Goal: Information Seeking & Learning: Learn about a topic

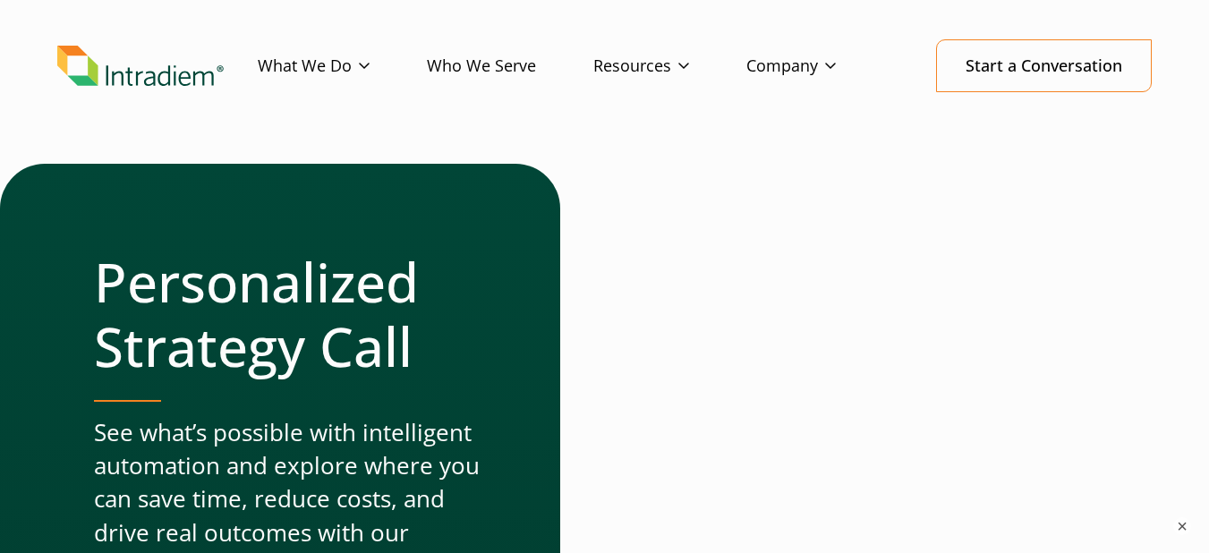
scroll to position [179, 0]
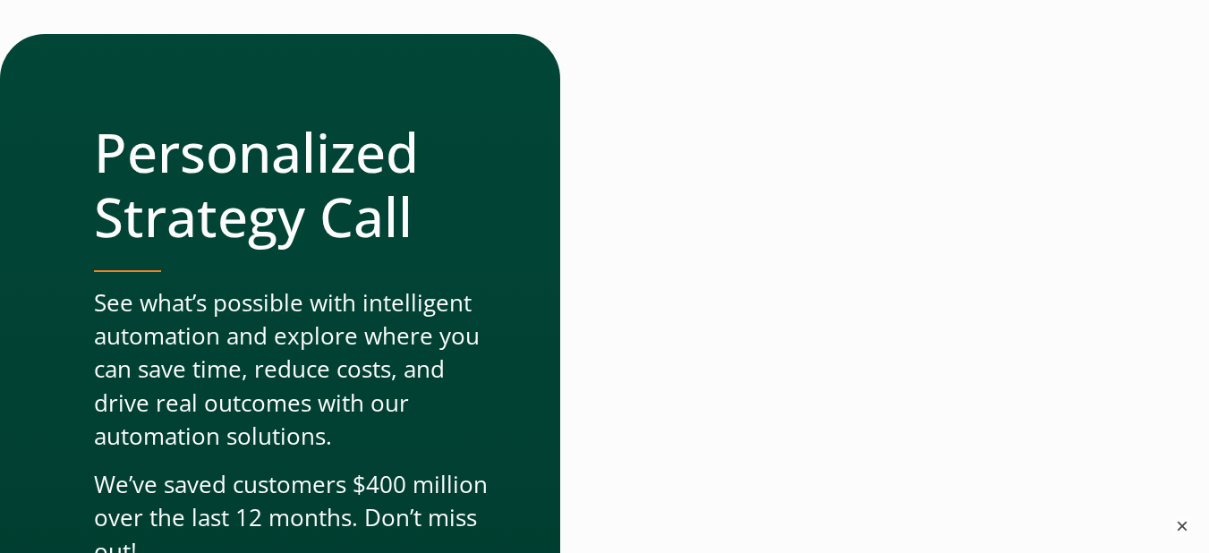
click at [1185, 528] on button "×" at bounding box center [1181, 525] width 21 height 21
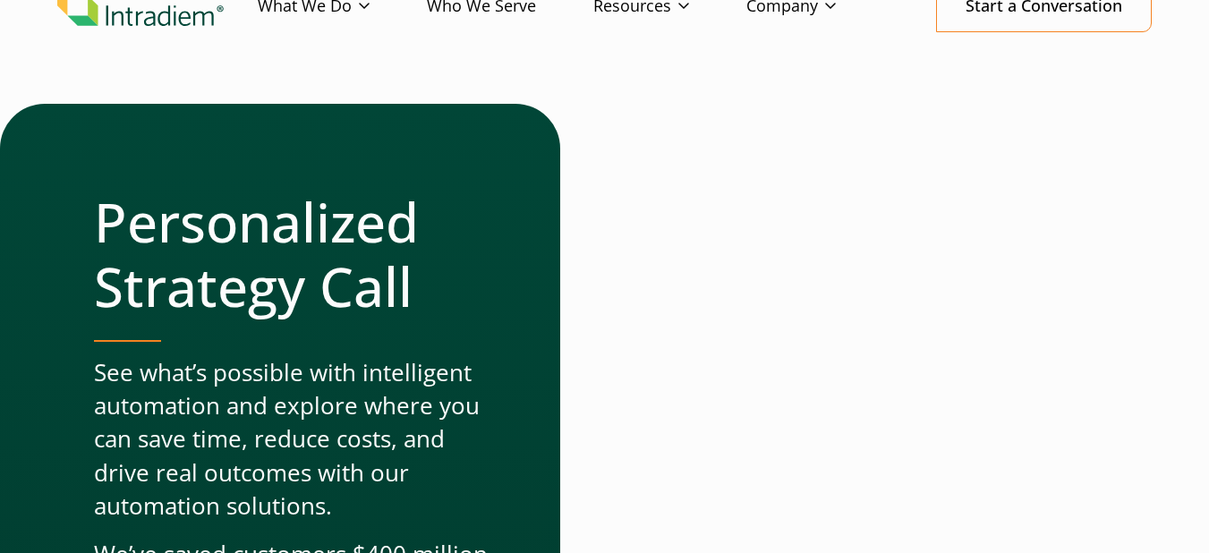
scroll to position [0, 0]
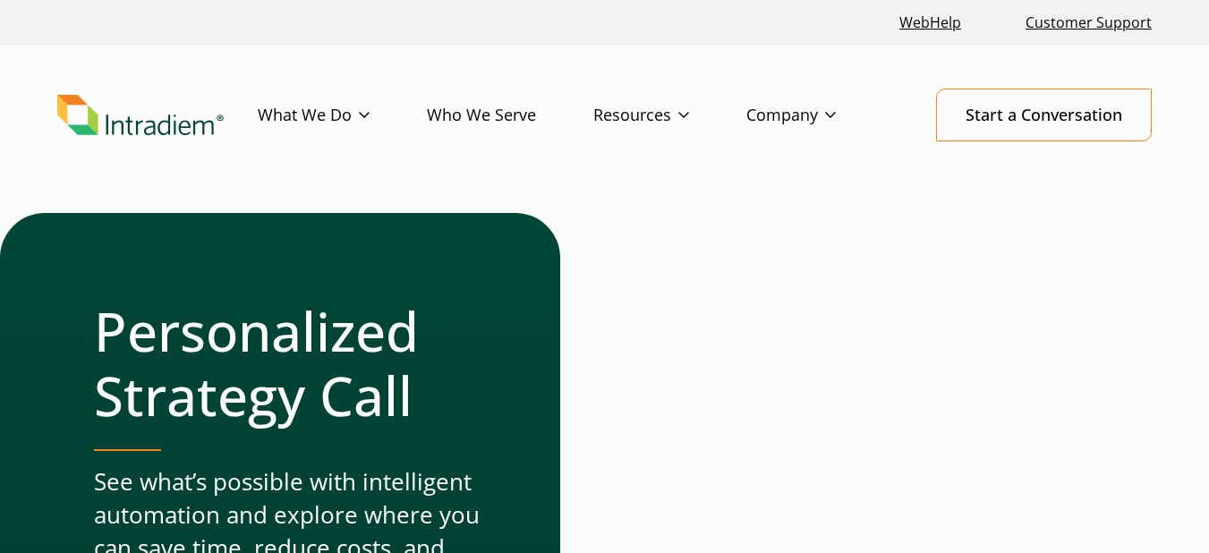
click at [505, 129] on link "Who We Serve" at bounding box center [510, 115] width 166 height 52
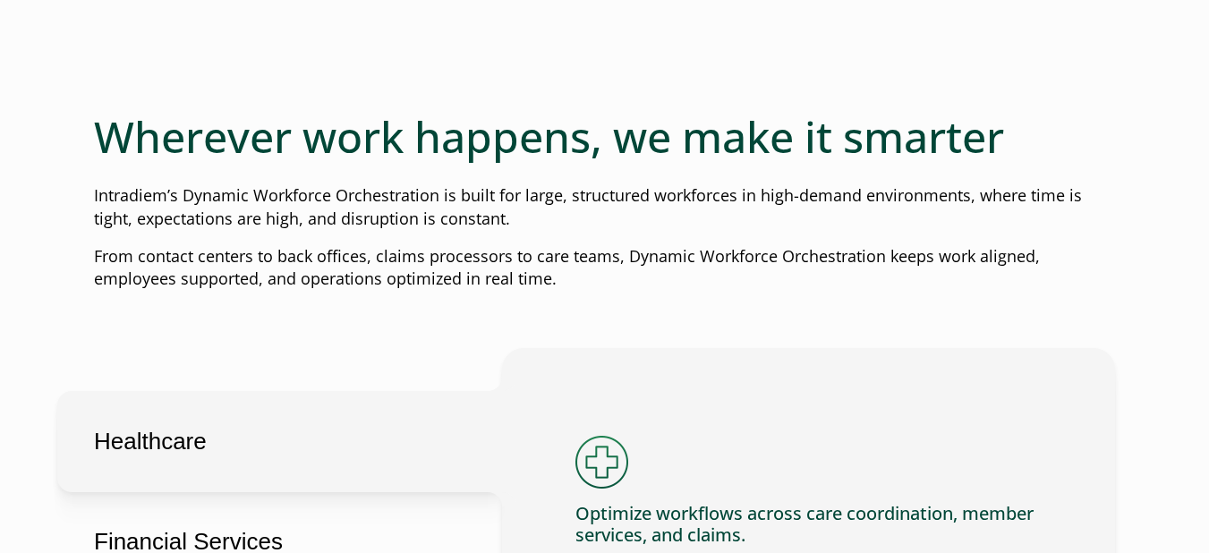
scroll to position [835, 0]
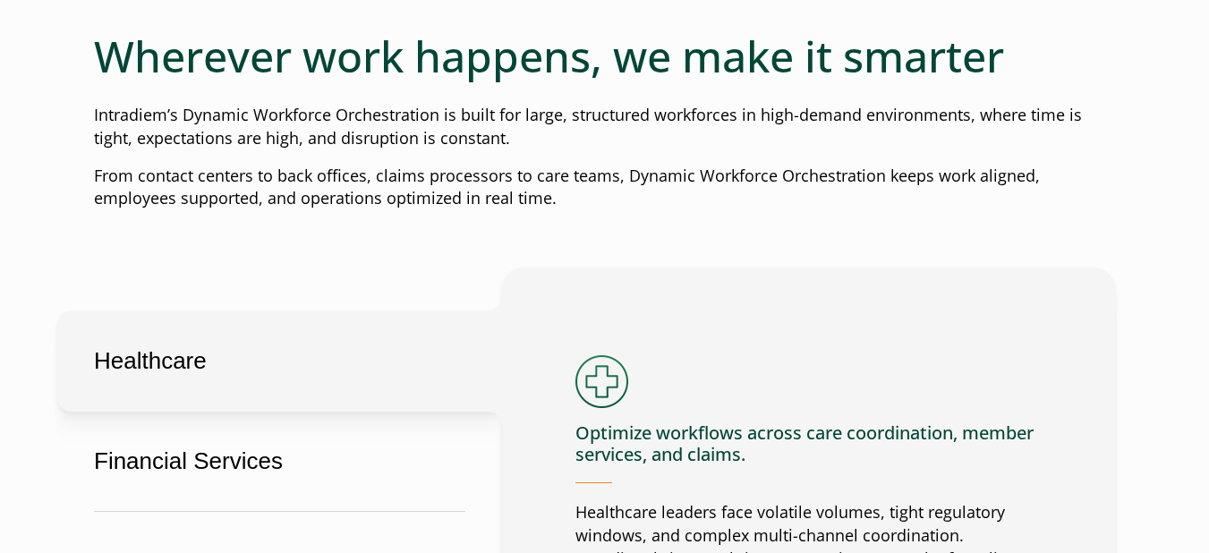
click at [151, 359] on button "Healthcare" at bounding box center [279, 361] width 445 height 101
